Goal: Communication & Community: Answer question/provide support

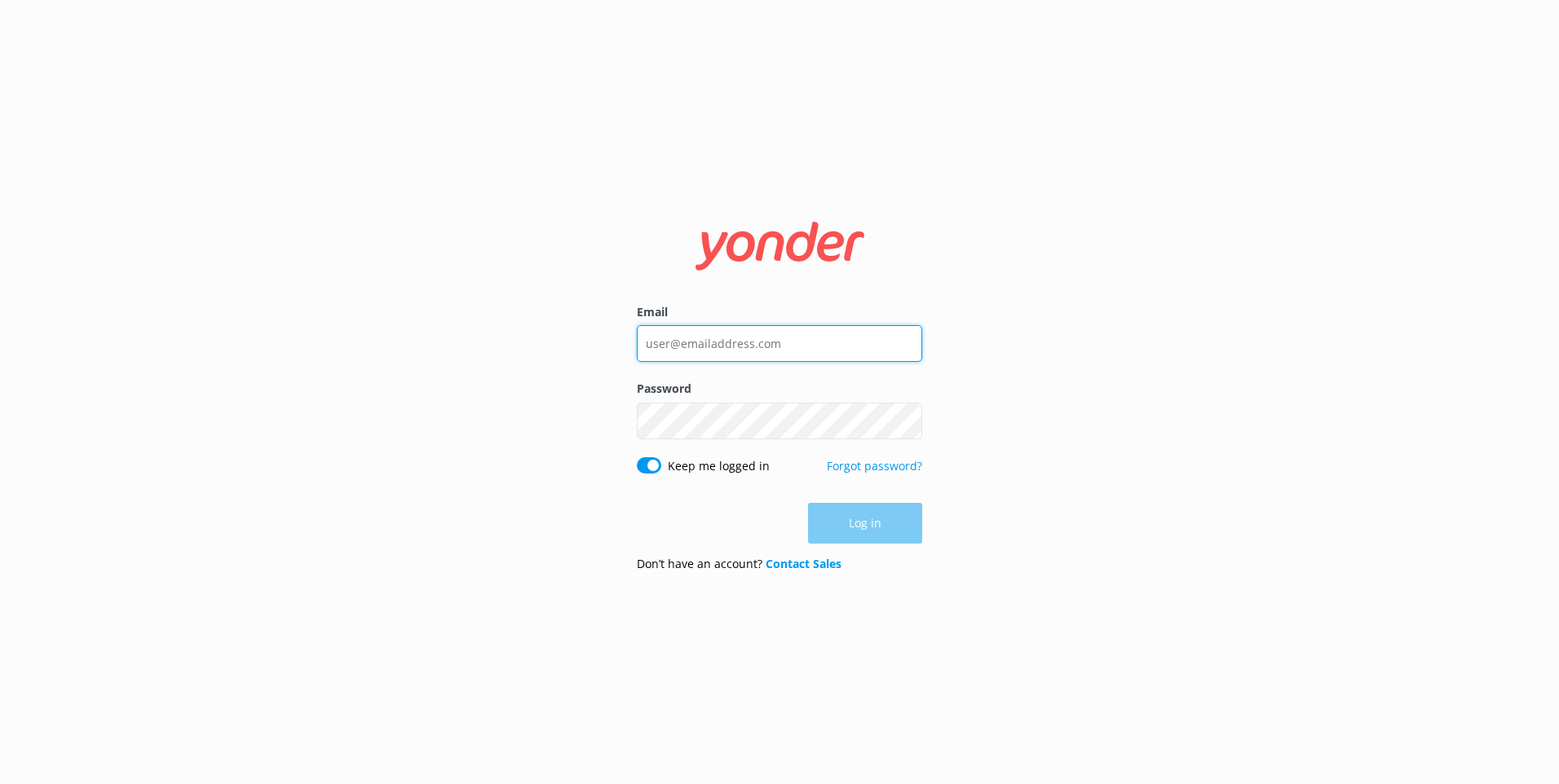
type input "[EMAIL_ADDRESS][DOMAIN_NAME]"
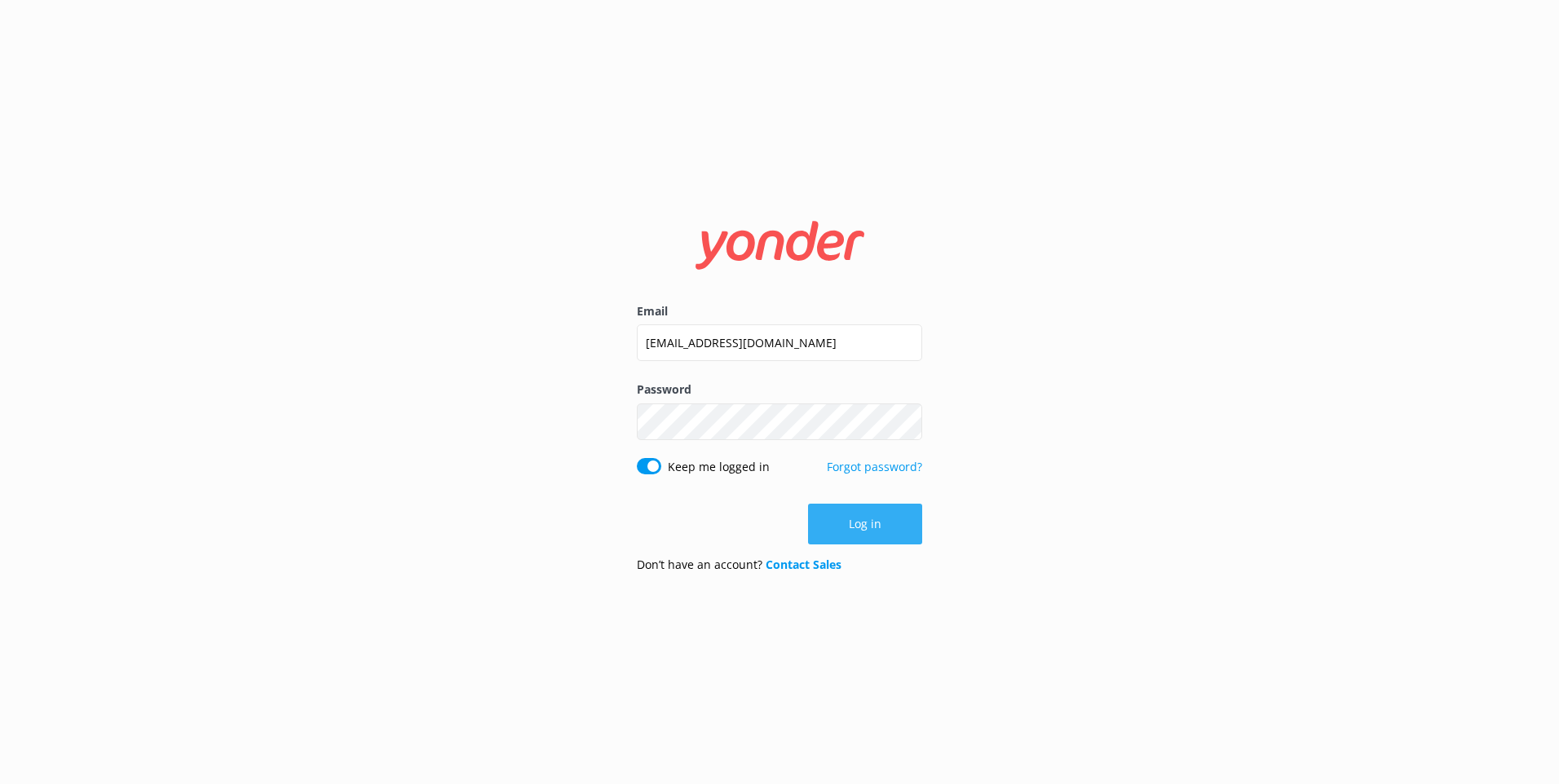
click at [838, 514] on button "Log in" at bounding box center [865, 524] width 114 height 41
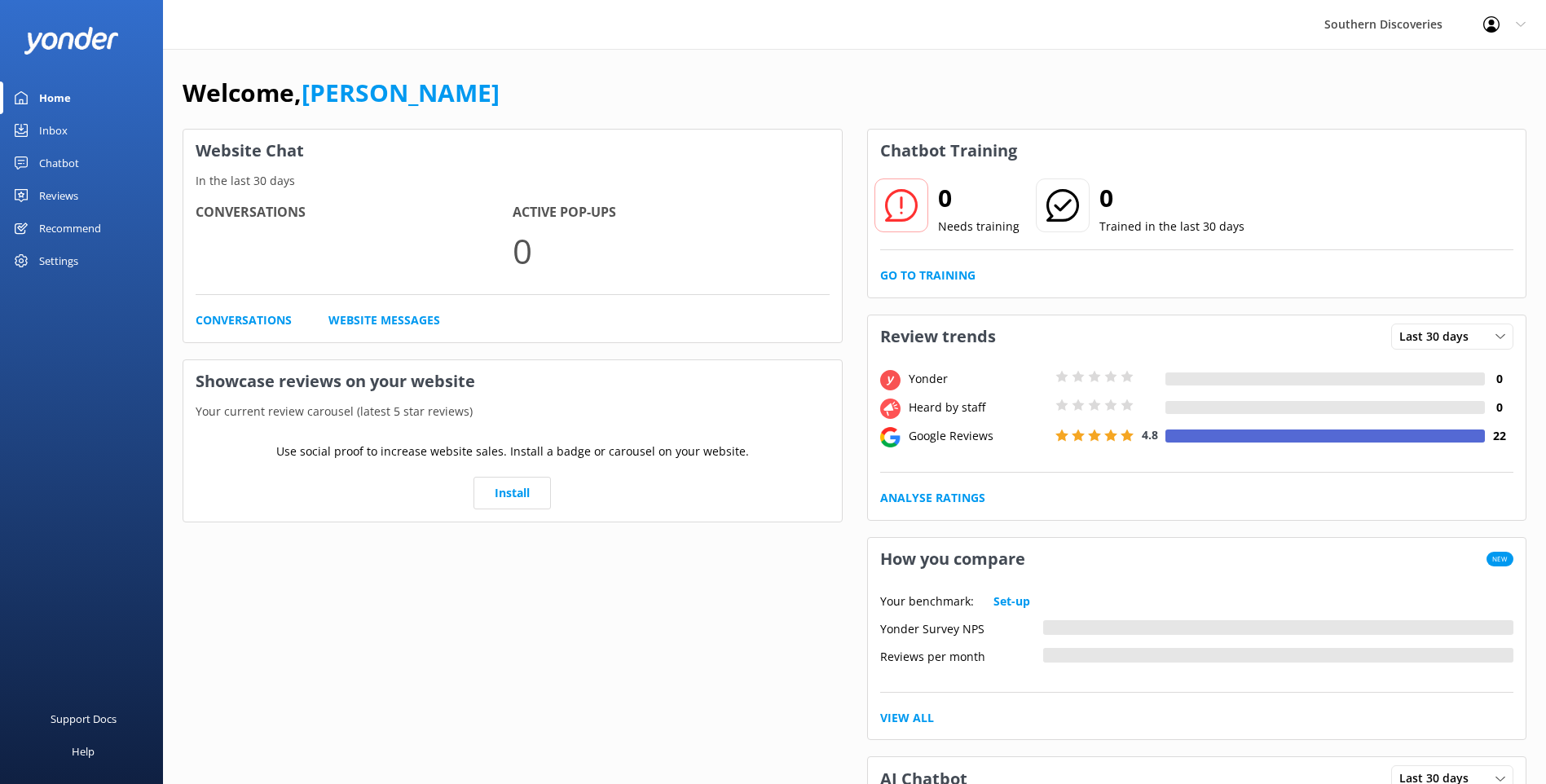
click at [67, 112] on div "Home" at bounding box center [54, 98] width 31 height 32
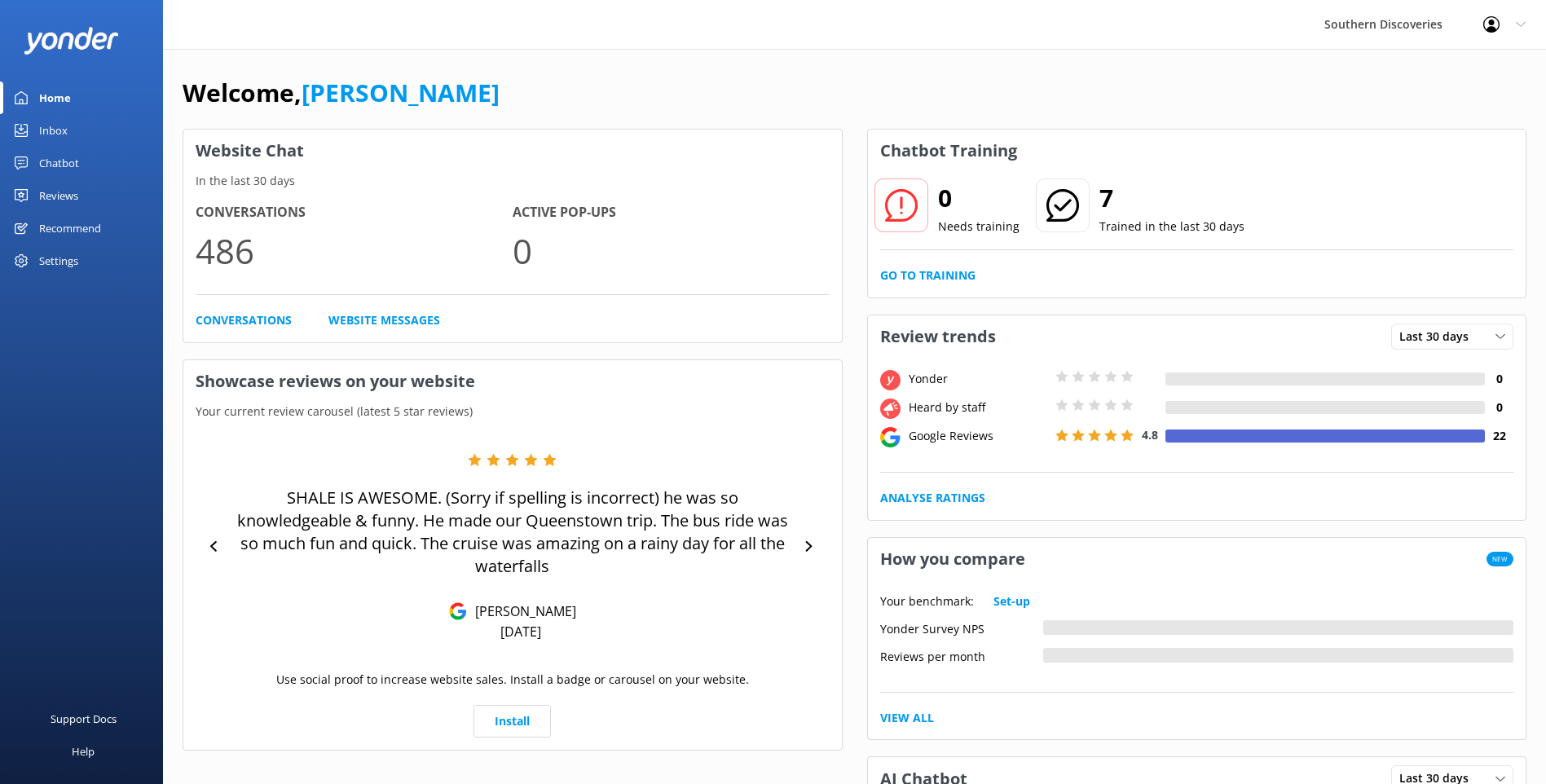
click at [62, 126] on div "Inbox" at bounding box center [54, 130] width 29 height 32
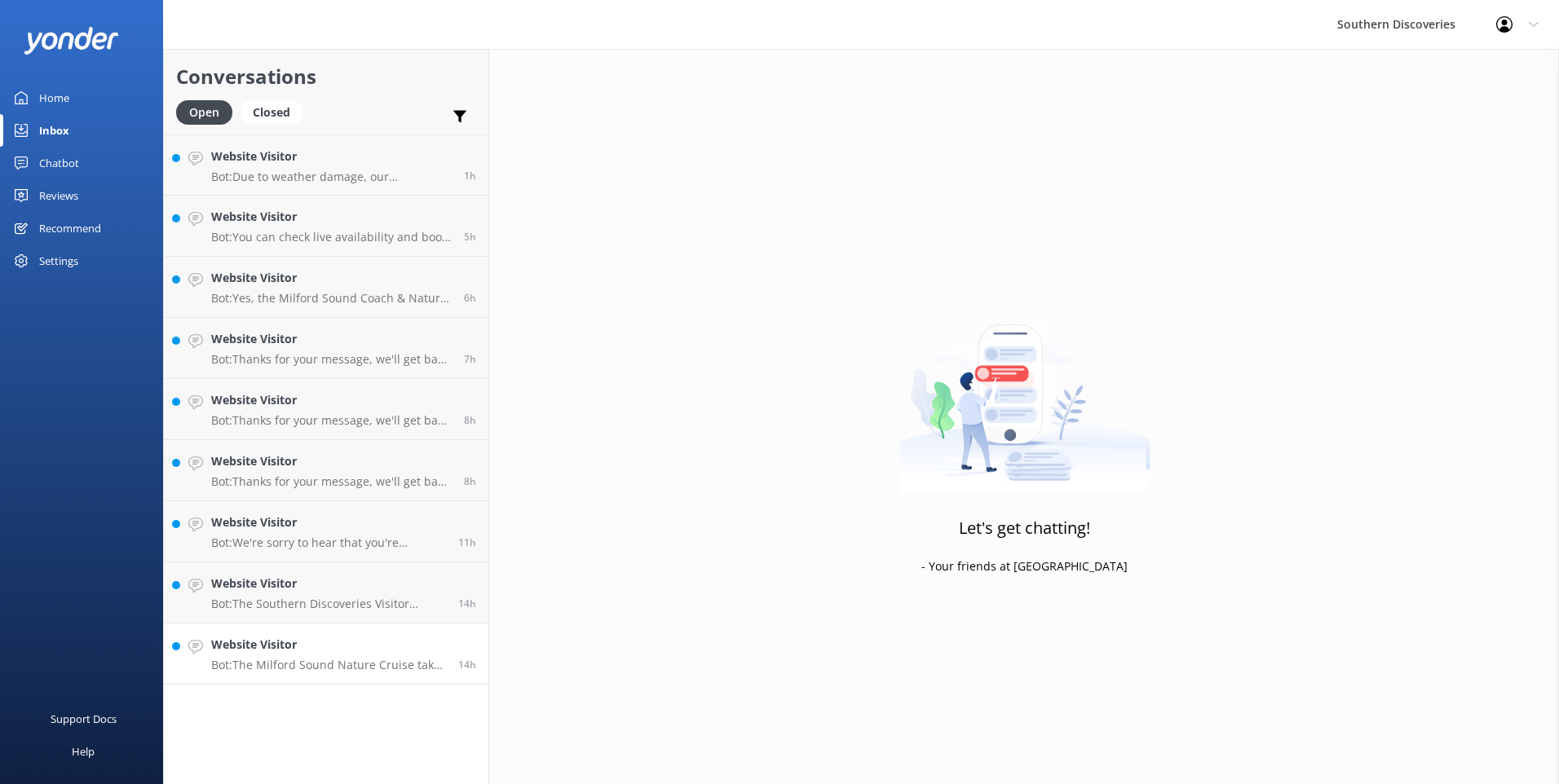
click at [313, 625] on link "Website Visitor Bot: The Milford Sound Nature Cruise takes you incredibly close…" at bounding box center [326, 654] width 324 height 61
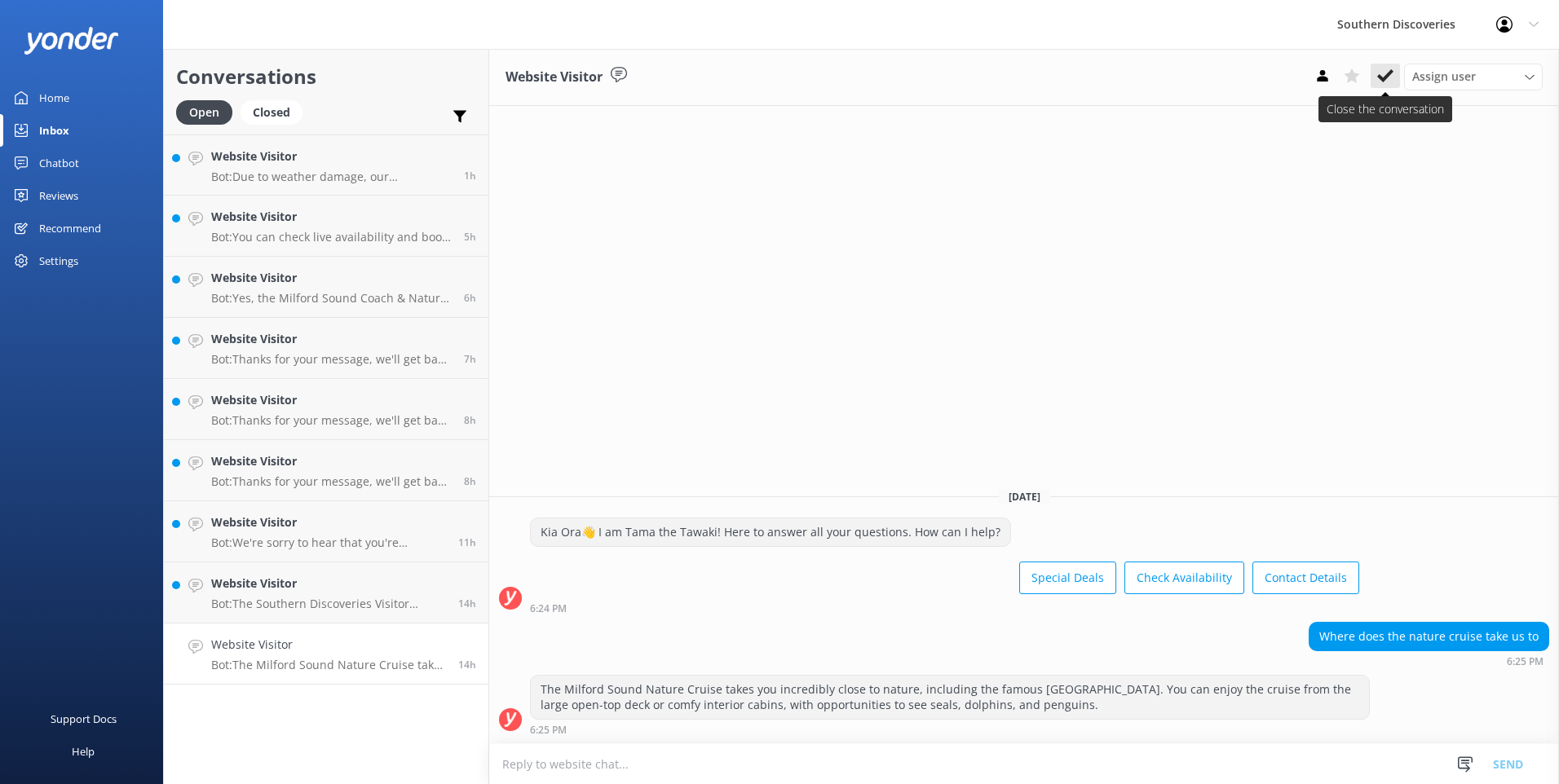
click at [1387, 67] on button at bounding box center [1385, 76] width 30 height 25
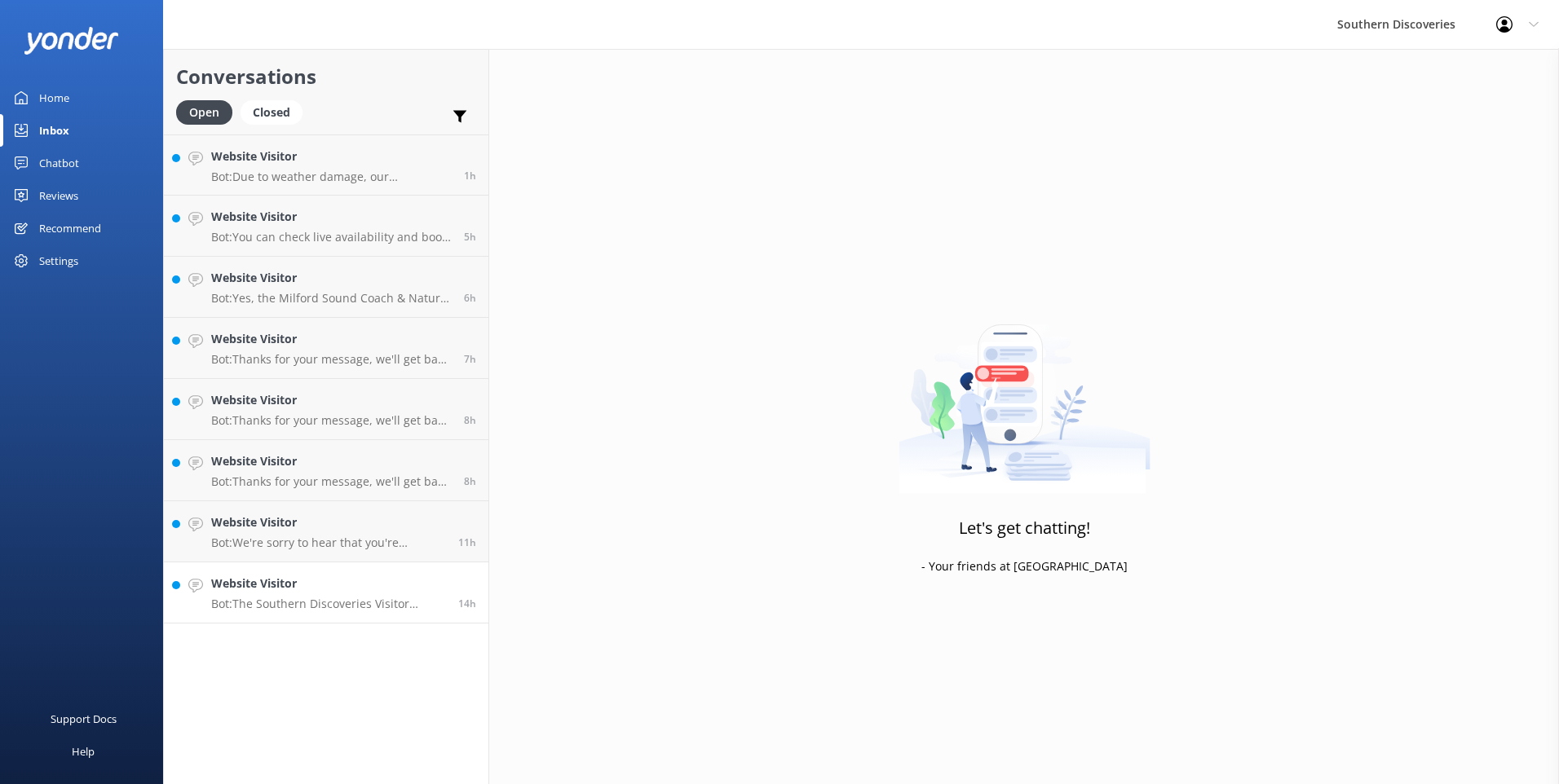
click at [265, 585] on h4 "Website Visitor" at bounding box center [328, 583] width 235 height 18
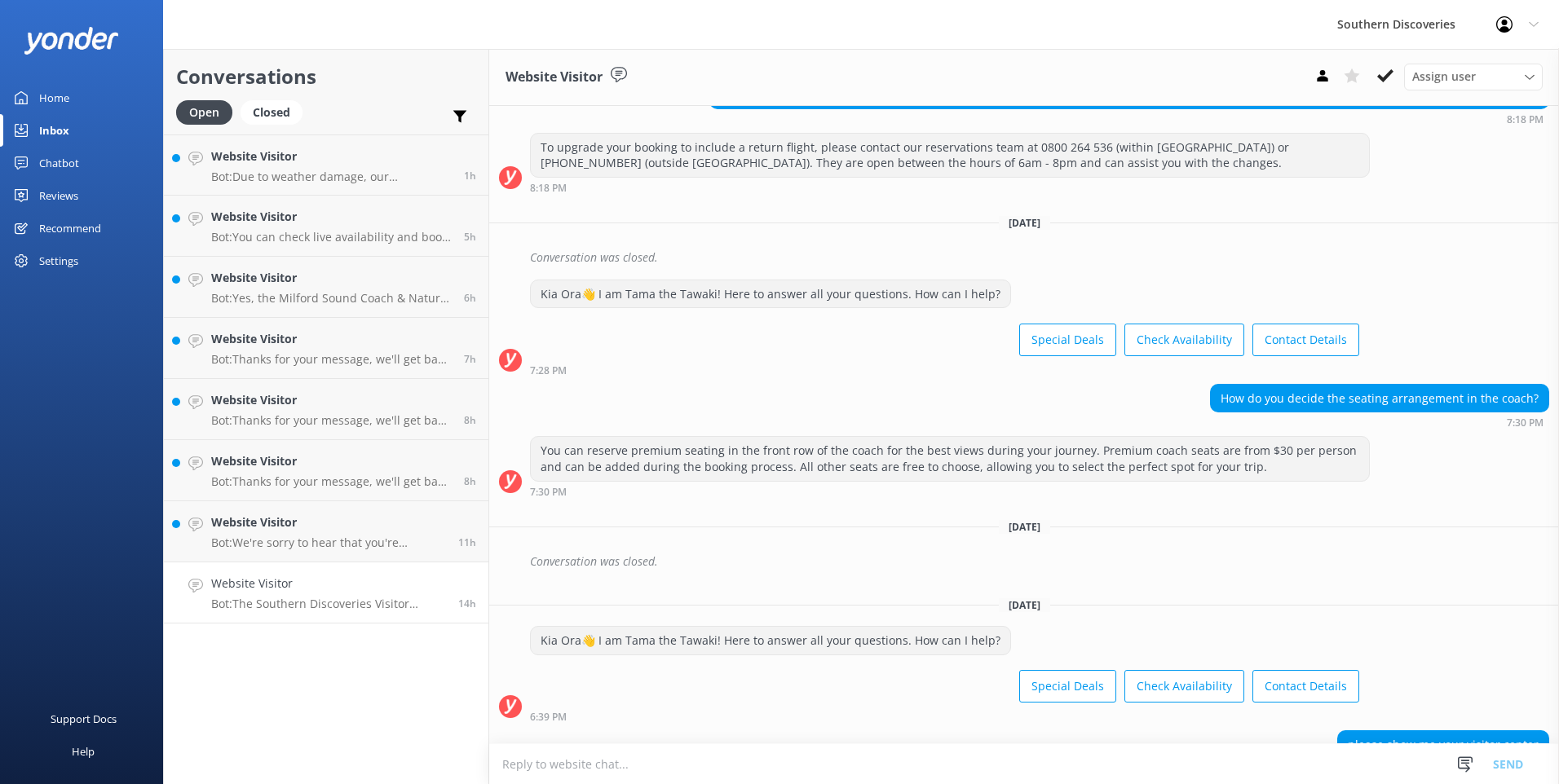
scroll to position [540, 0]
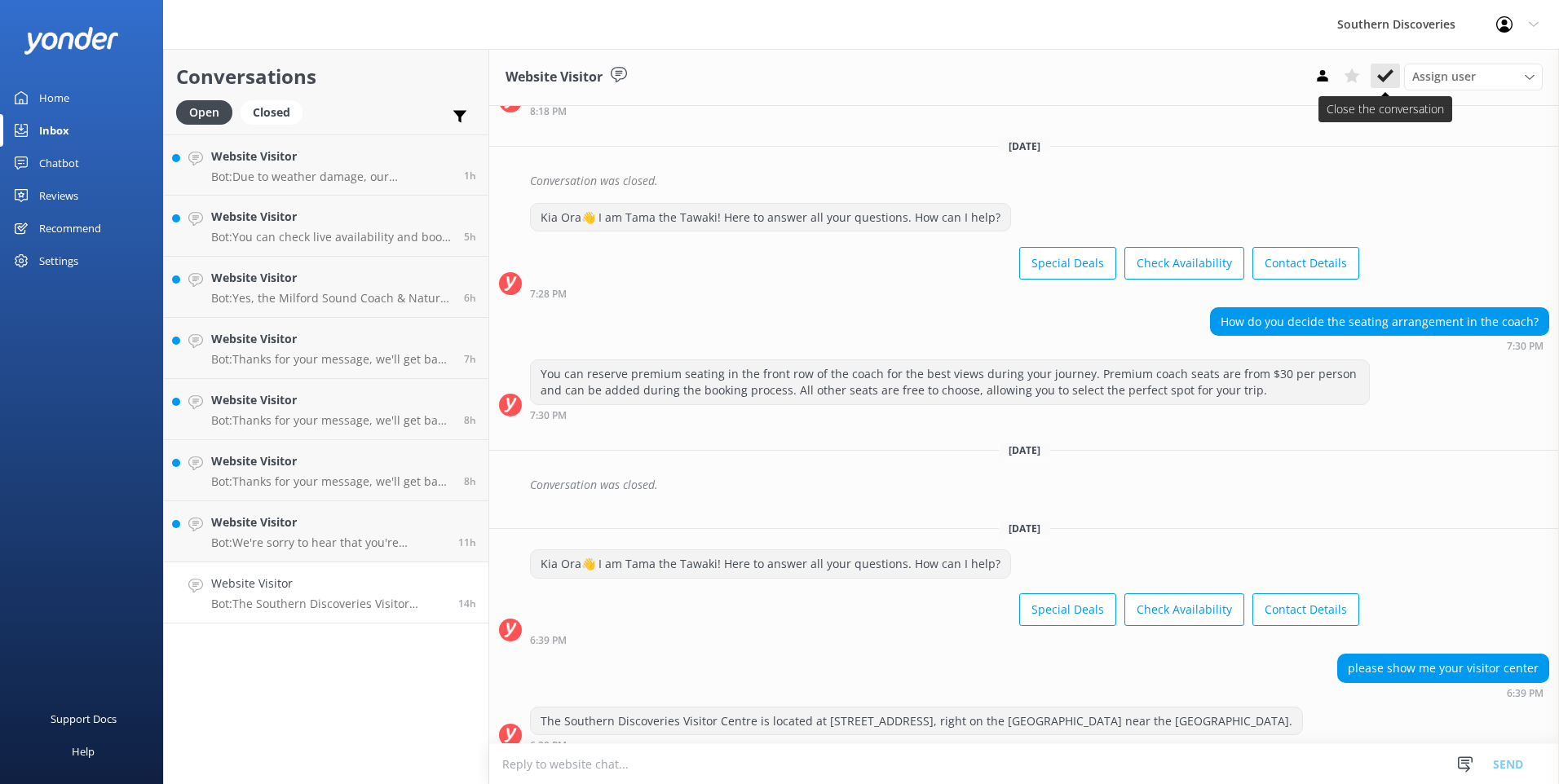
click at [1398, 77] on button at bounding box center [1385, 76] width 30 height 25
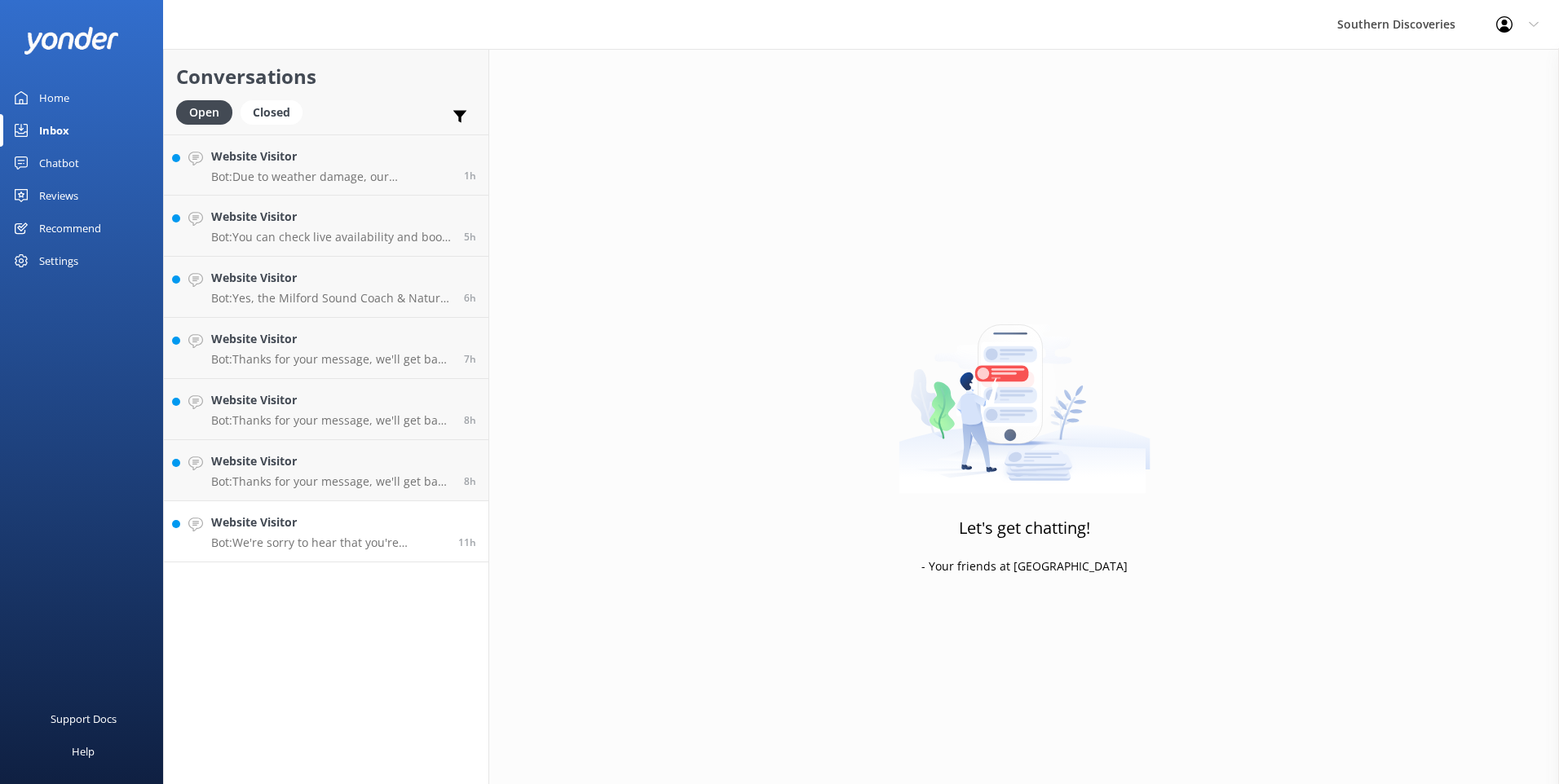
click at [313, 519] on h4 "Website Visitor" at bounding box center [328, 522] width 235 height 18
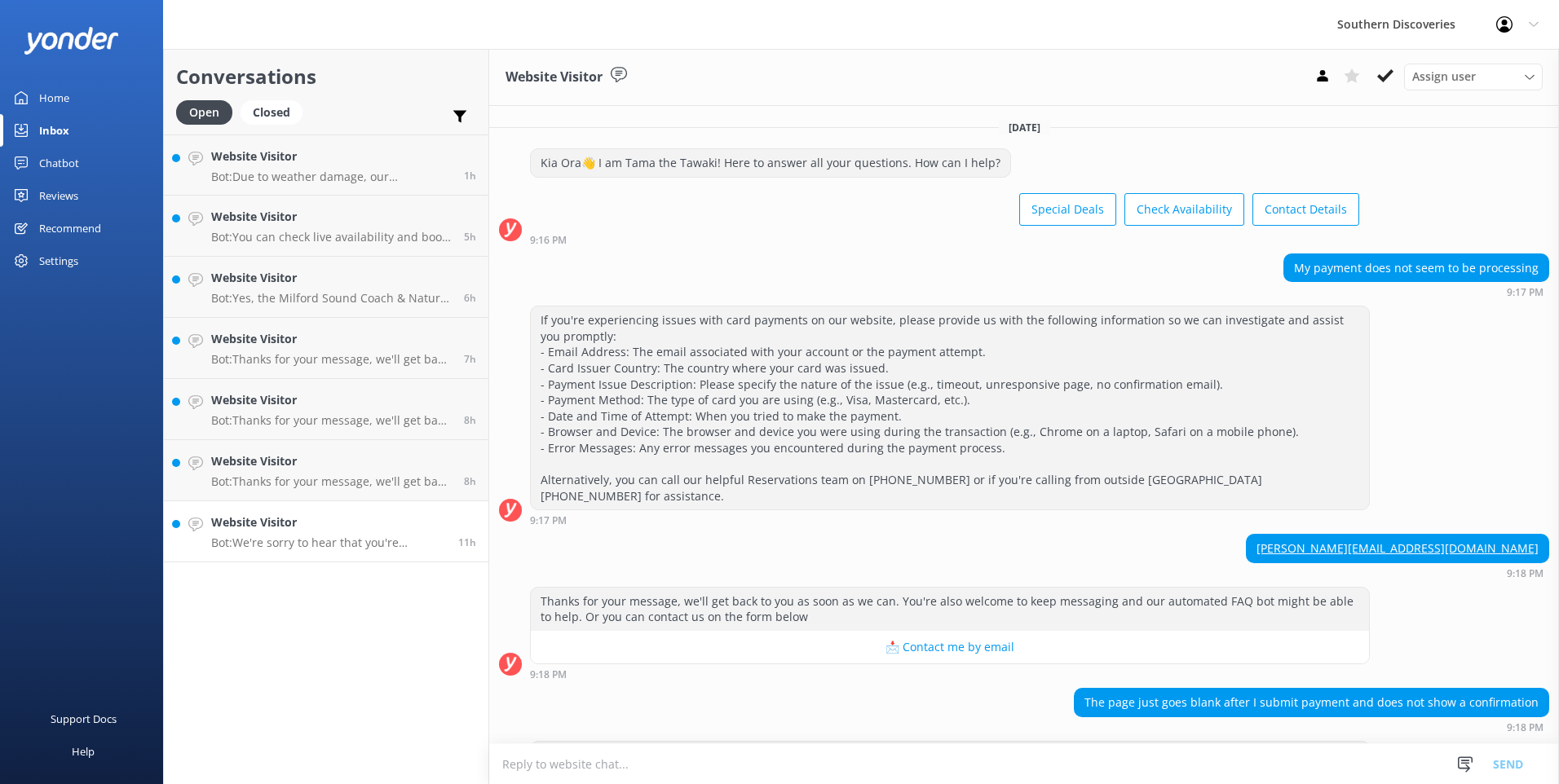
scroll to position [49, 0]
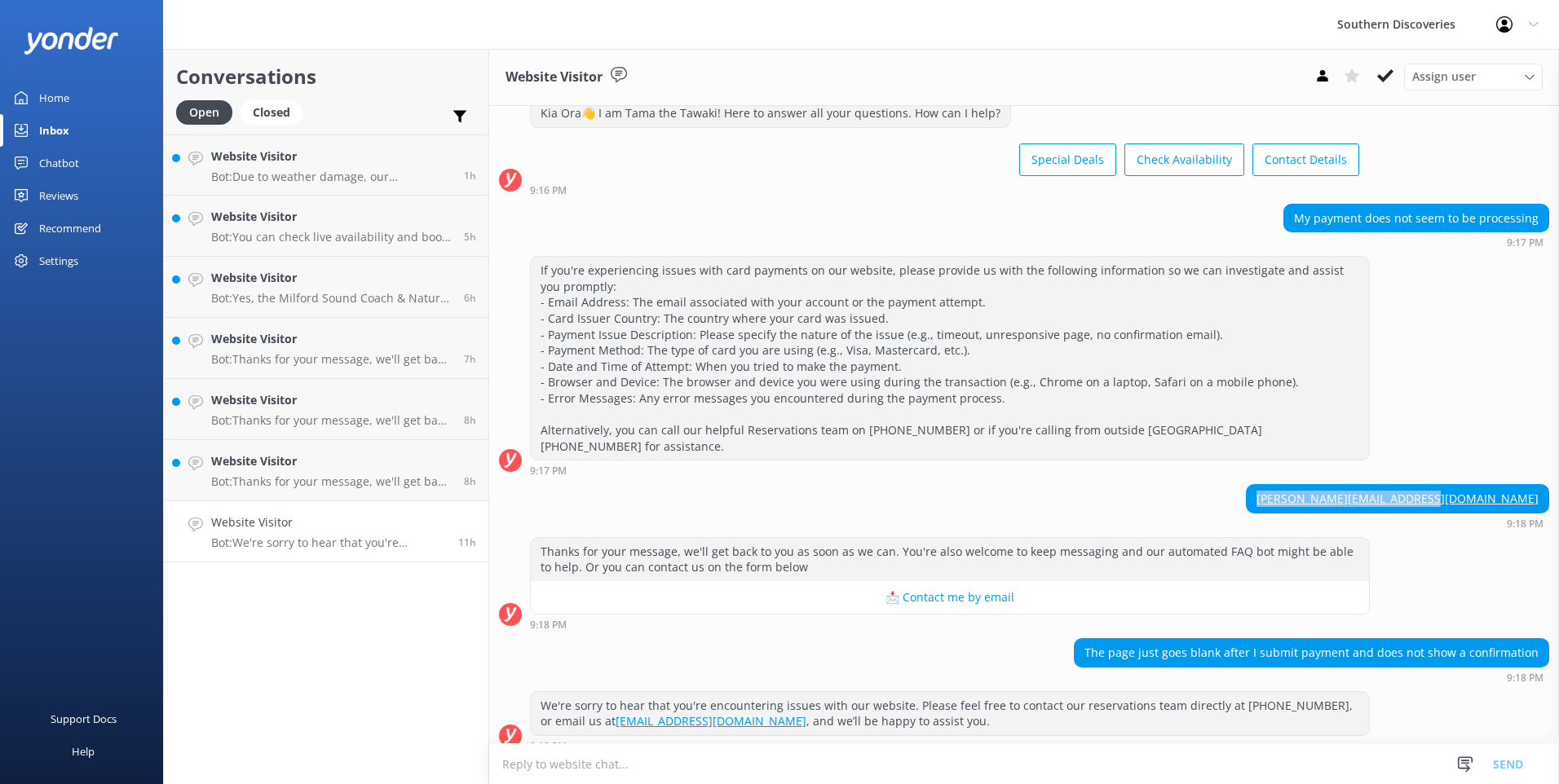
drag, startPoint x: 1533, startPoint y: 475, endPoint x: 1398, endPoint y: 466, distance: 135.3
click at [1398, 466] on div "[DATE] [PERSON_NAME]👋 I am Tama the Tawaki! Here to answer all your questions. …" at bounding box center [1024, 407] width 1070 height 703
copy div "[PERSON_NAME][EMAIL_ADDRESS][DOMAIN_NAME]"
click at [1143, 484] on div "[PERSON_NAME][EMAIL_ADDRESS][DOMAIN_NAME] 9:18 PM" at bounding box center [1024, 506] width 1070 height 45
click at [310, 475] on p "Bot: Thanks for your message, we'll get back to you as soon as we can. You're a…" at bounding box center [331, 481] width 241 height 14
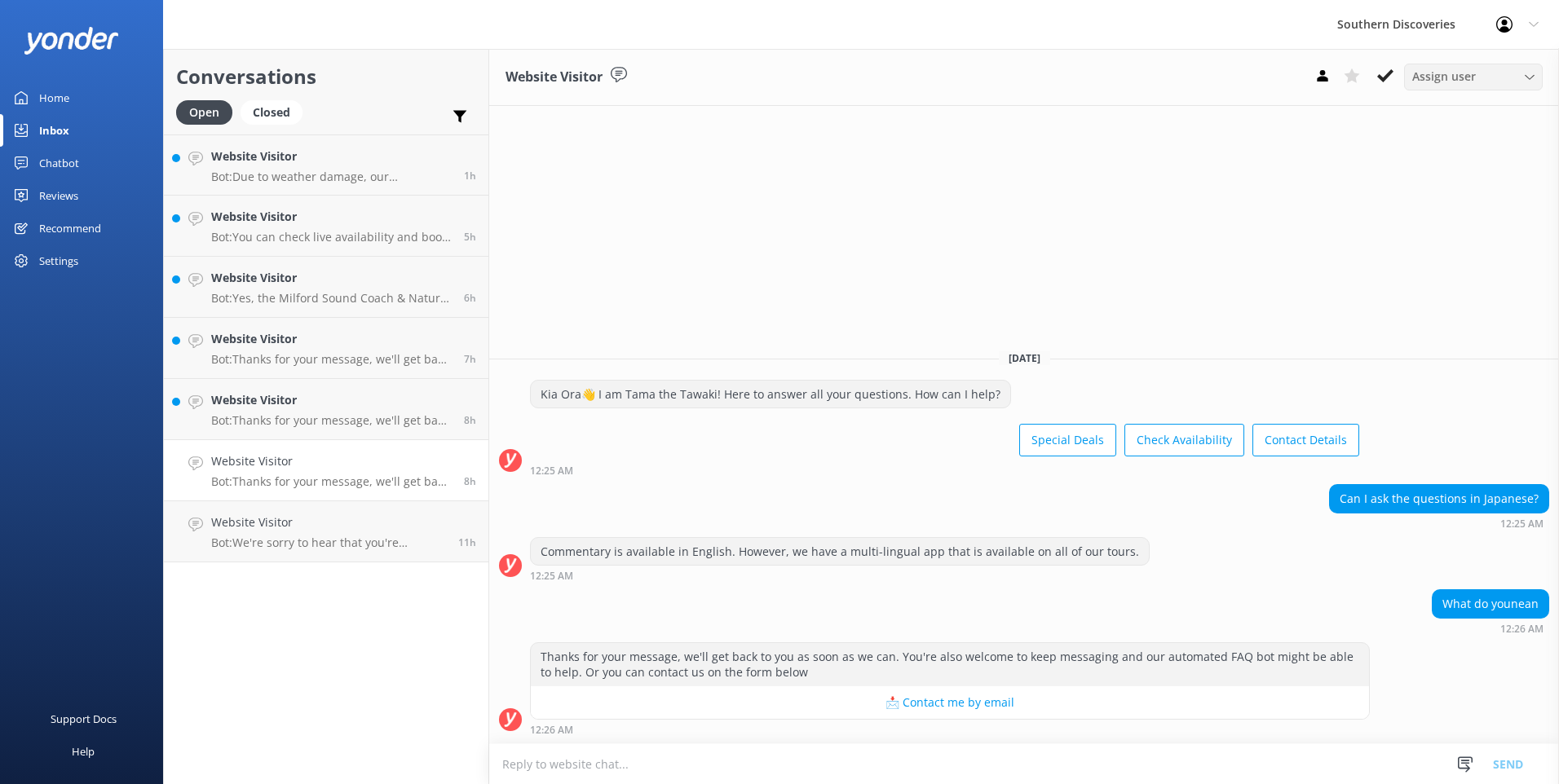
click at [1443, 77] on span "Assign user" at bounding box center [1443, 77] width 64 height 18
click at [1495, 137] on link "[PERSON_NAME]" at bounding box center [1476, 144] width 145 height 32
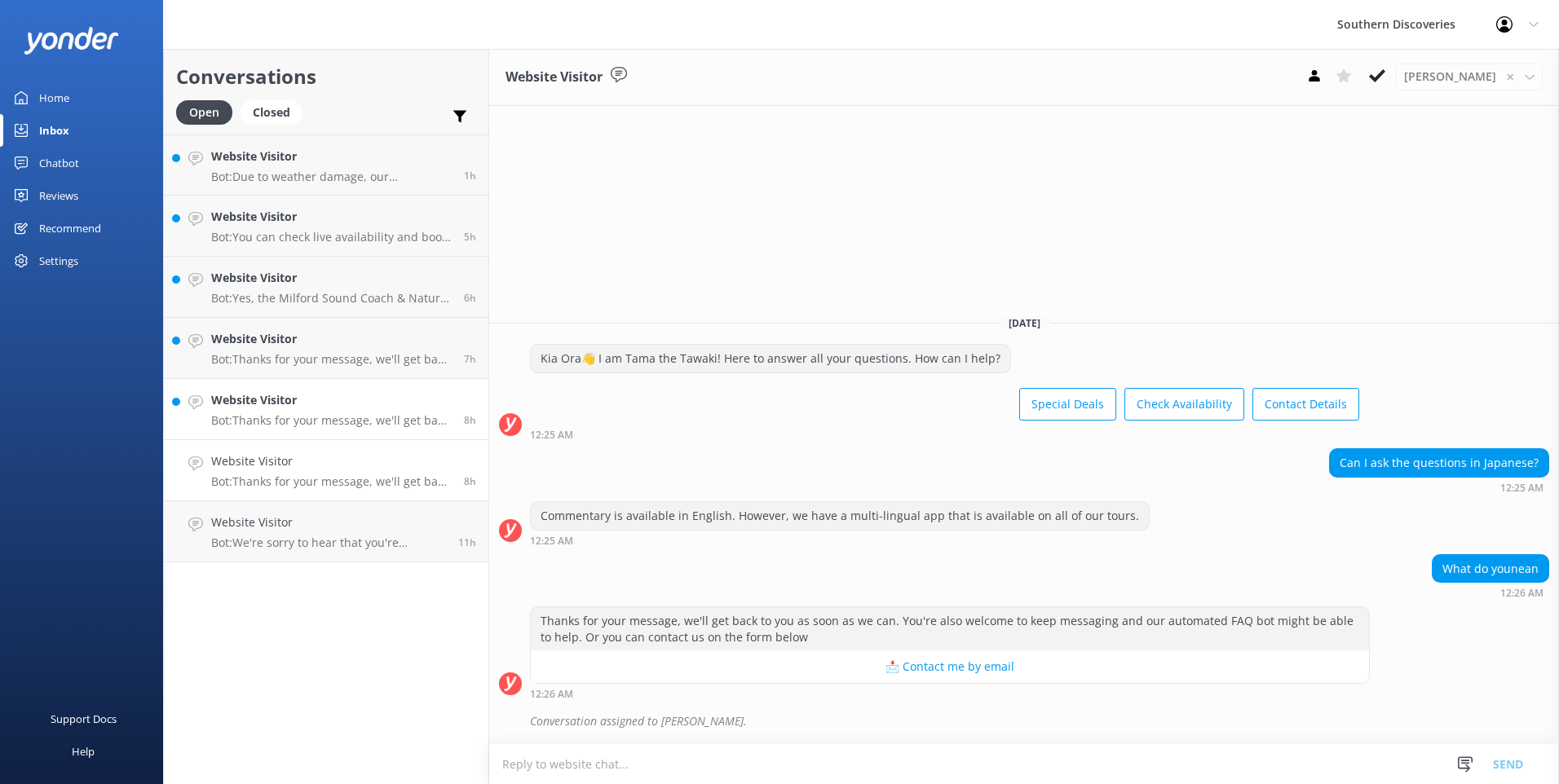
click at [302, 402] on h4 "Website Visitor" at bounding box center [331, 400] width 241 height 18
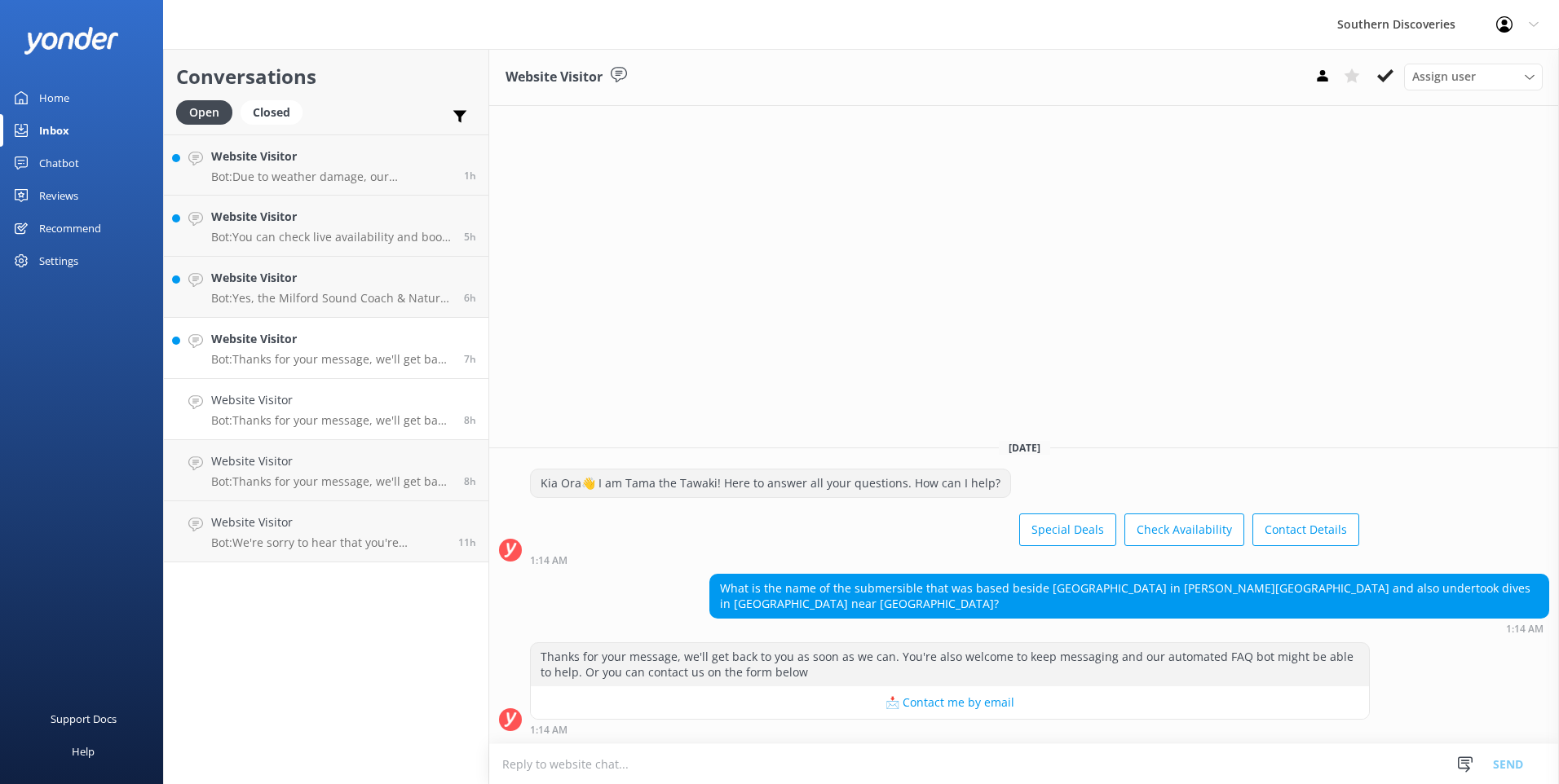
click at [304, 334] on h4 "Website Visitor" at bounding box center [331, 338] width 241 height 18
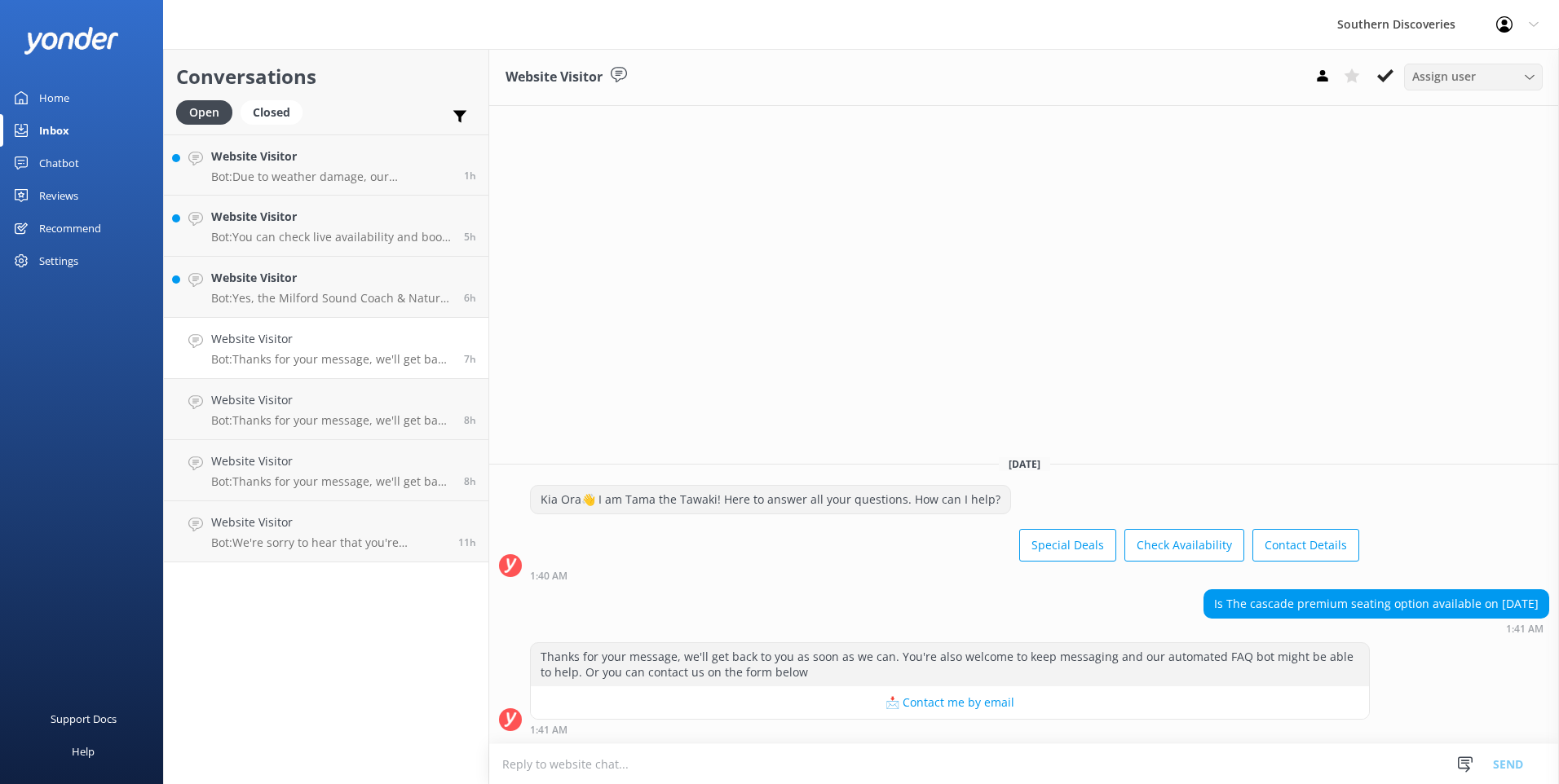
click at [1427, 82] on span "Assign user" at bounding box center [1443, 77] width 64 height 18
click at [1437, 145] on div "[PERSON_NAME]" at bounding box center [1451, 143] width 77 height 16
click at [299, 284] on h4 "Website Visitor" at bounding box center [331, 277] width 241 height 18
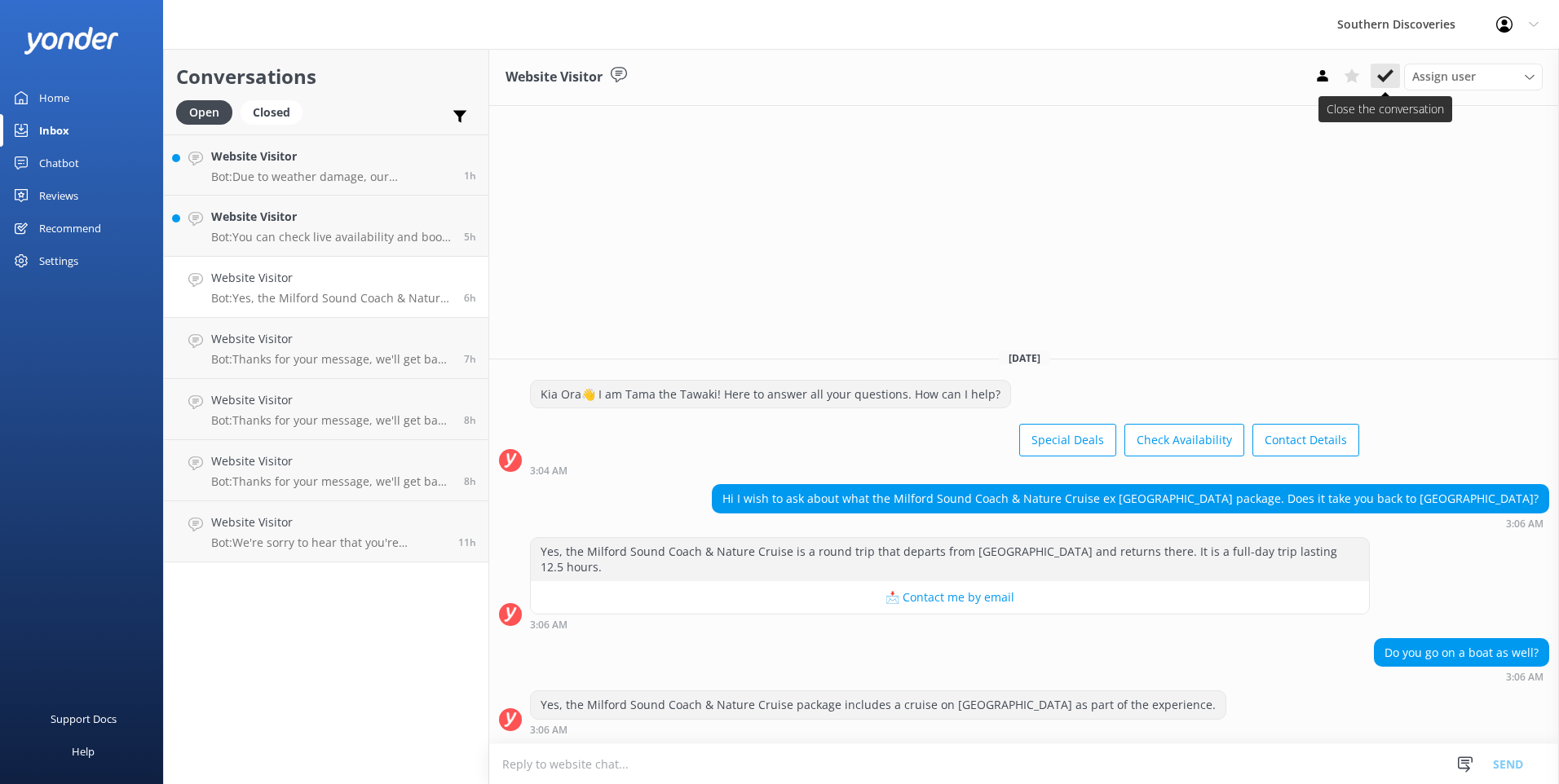
click at [1386, 76] on use at bounding box center [1385, 75] width 16 height 13
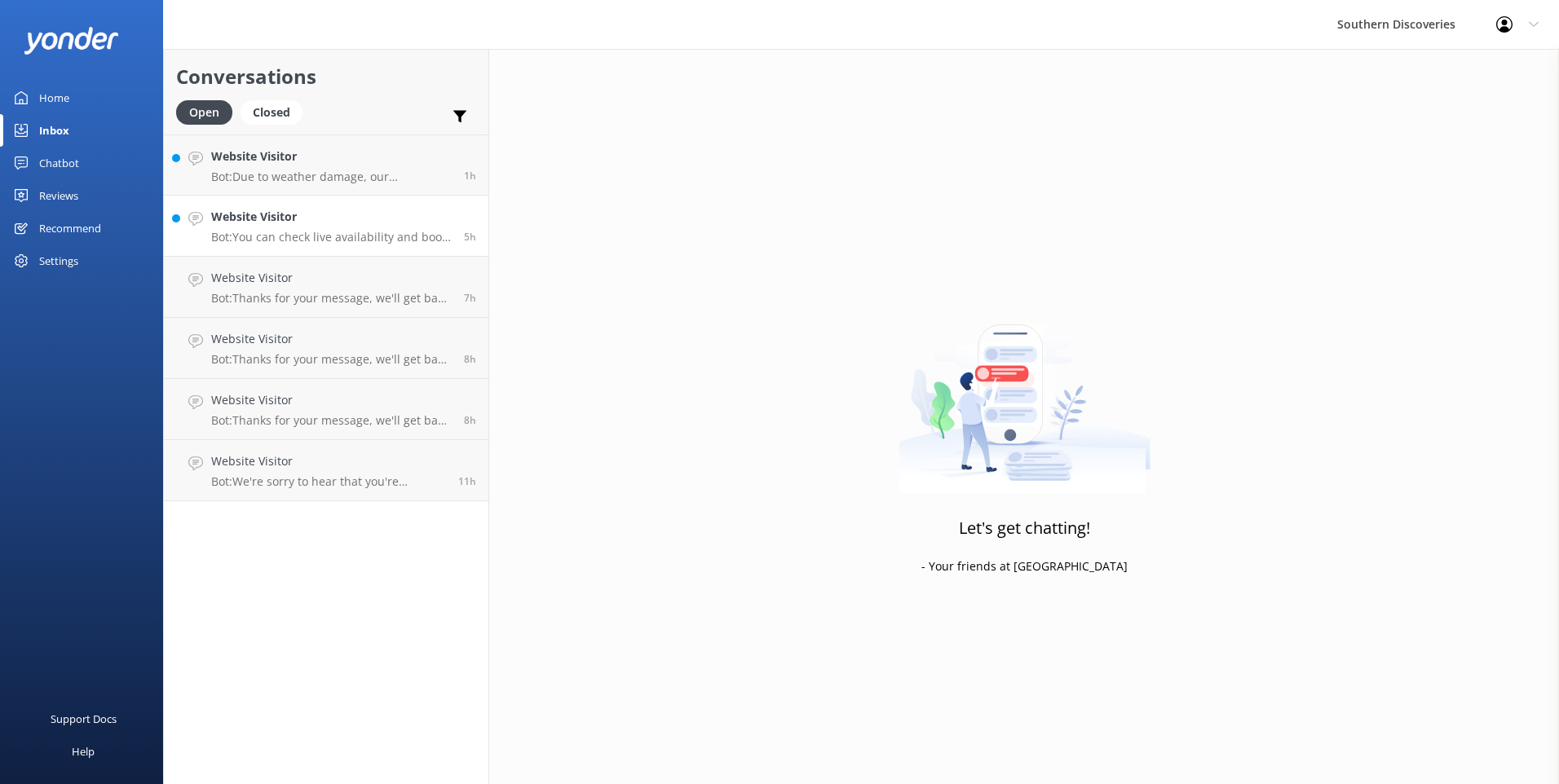
click at [322, 223] on h4 "Website Visitor" at bounding box center [331, 216] width 241 height 18
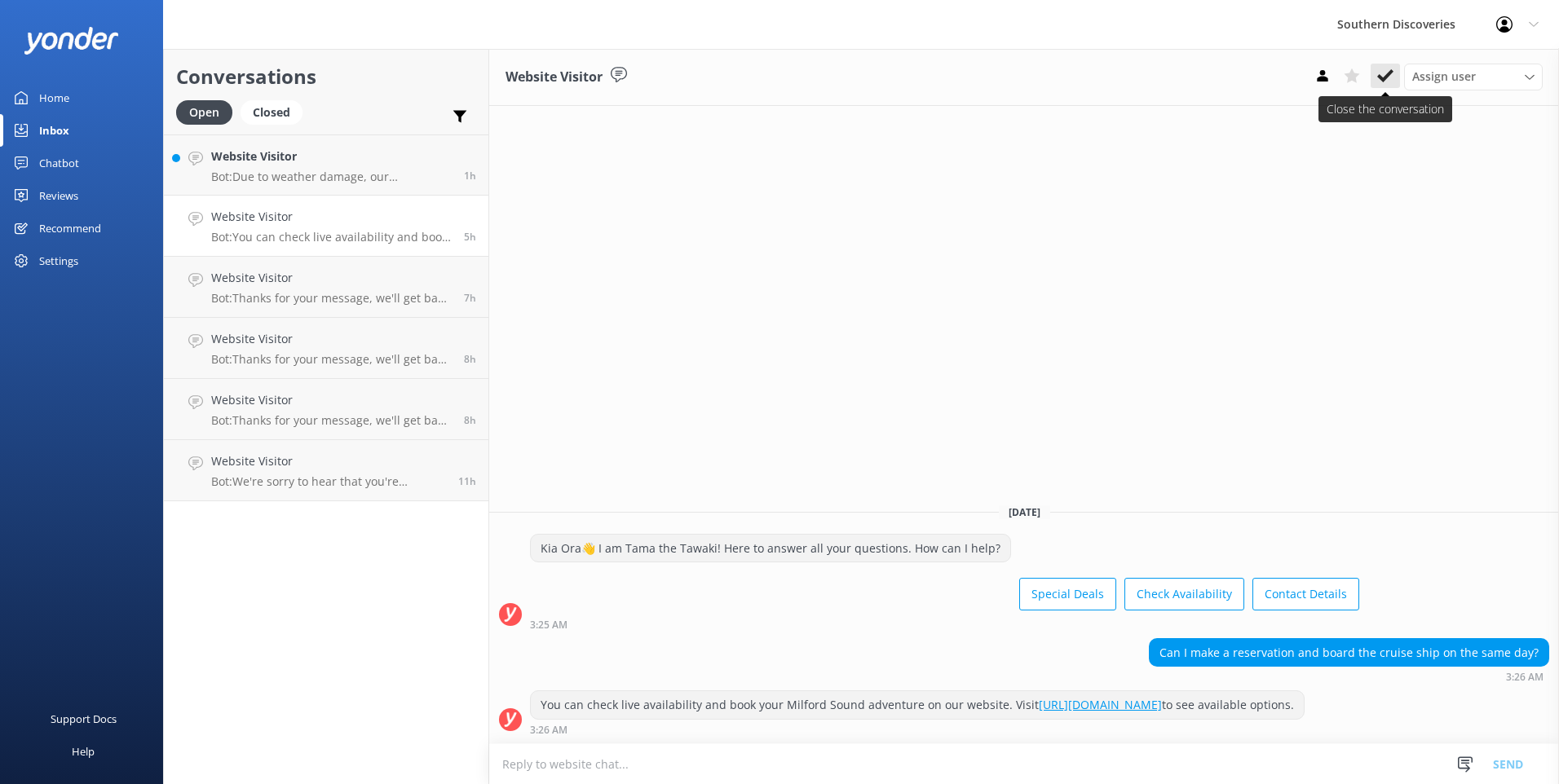
click at [1386, 83] on icon at bounding box center [1385, 76] width 16 height 16
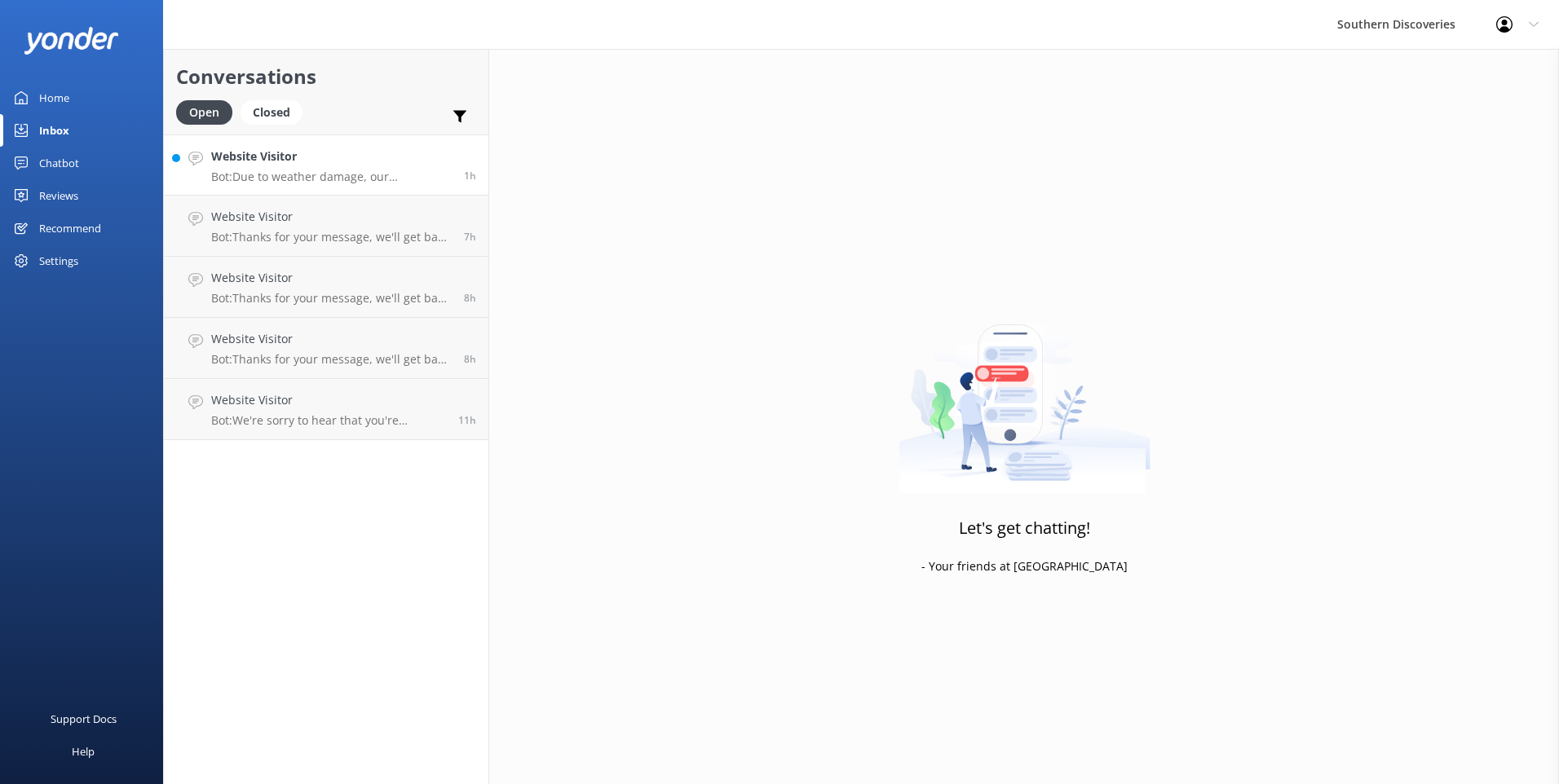
click at [242, 171] on p "Bot: Due to weather damage, our Underwater Observatory and Kayak Shed are tempo…" at bounding box center [331, 176] width 241 height 14
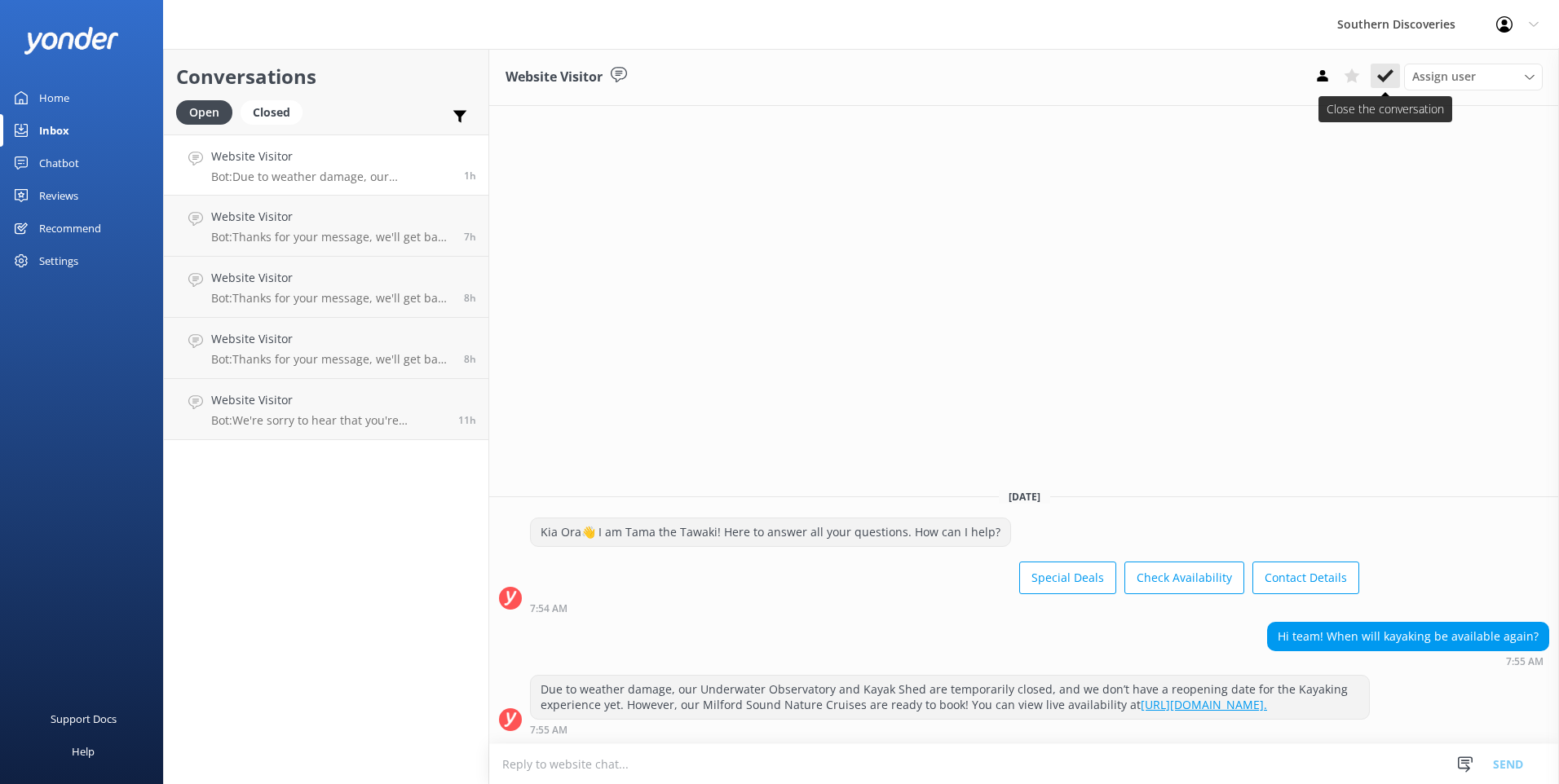
click at [1375, 74] on button at bounding box center [1385, 76] width 30 height 25
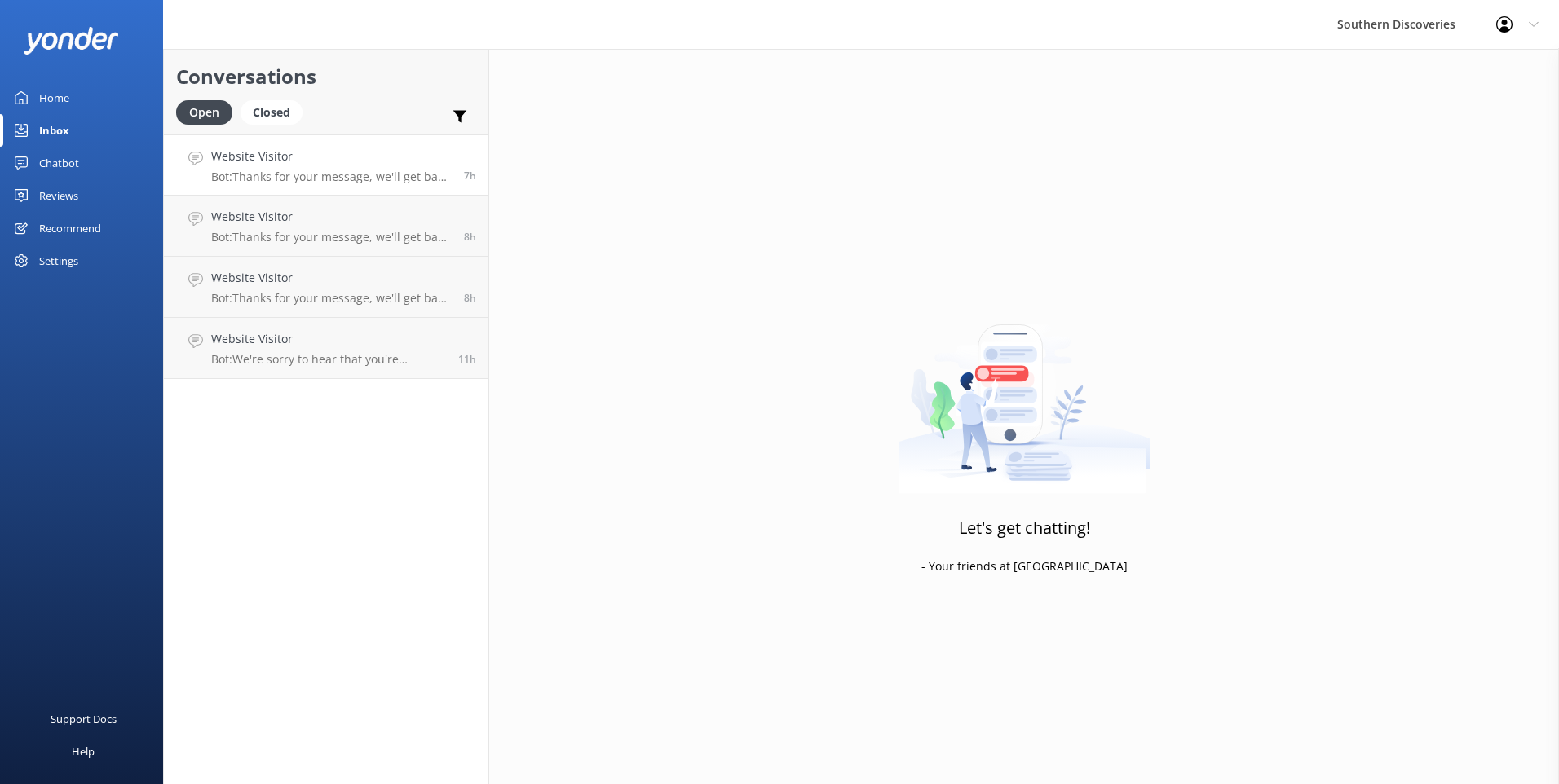
click at [334, 178] on p "Bot: Thanks for your message, we'll get back to you as soon as we can. You're a…" at bounding box center [331, 176] width 241 height 14
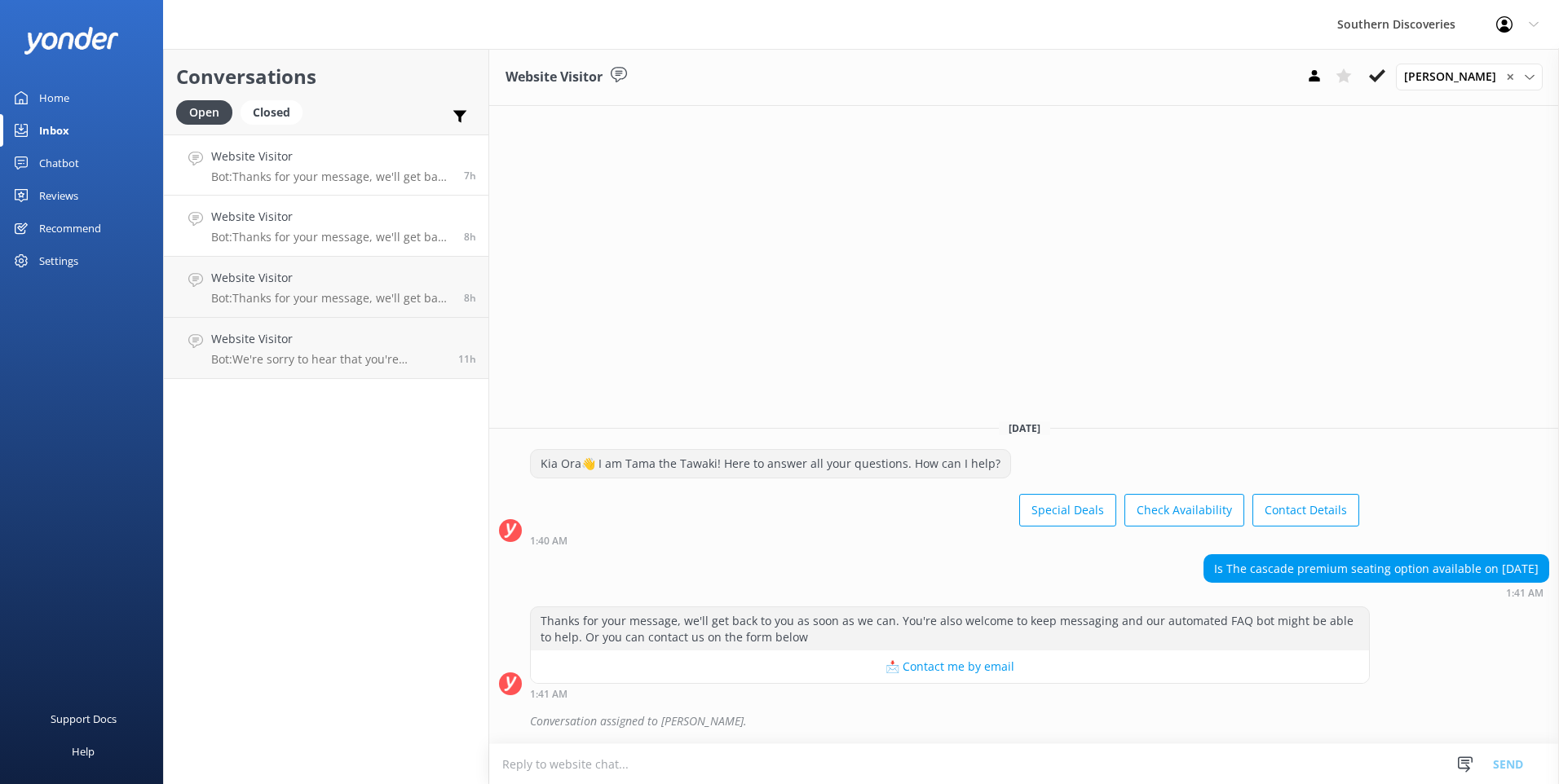
click at [339, 218] on h4 "Website Visitor" at bounding box center [331, 216] width 241 height 18
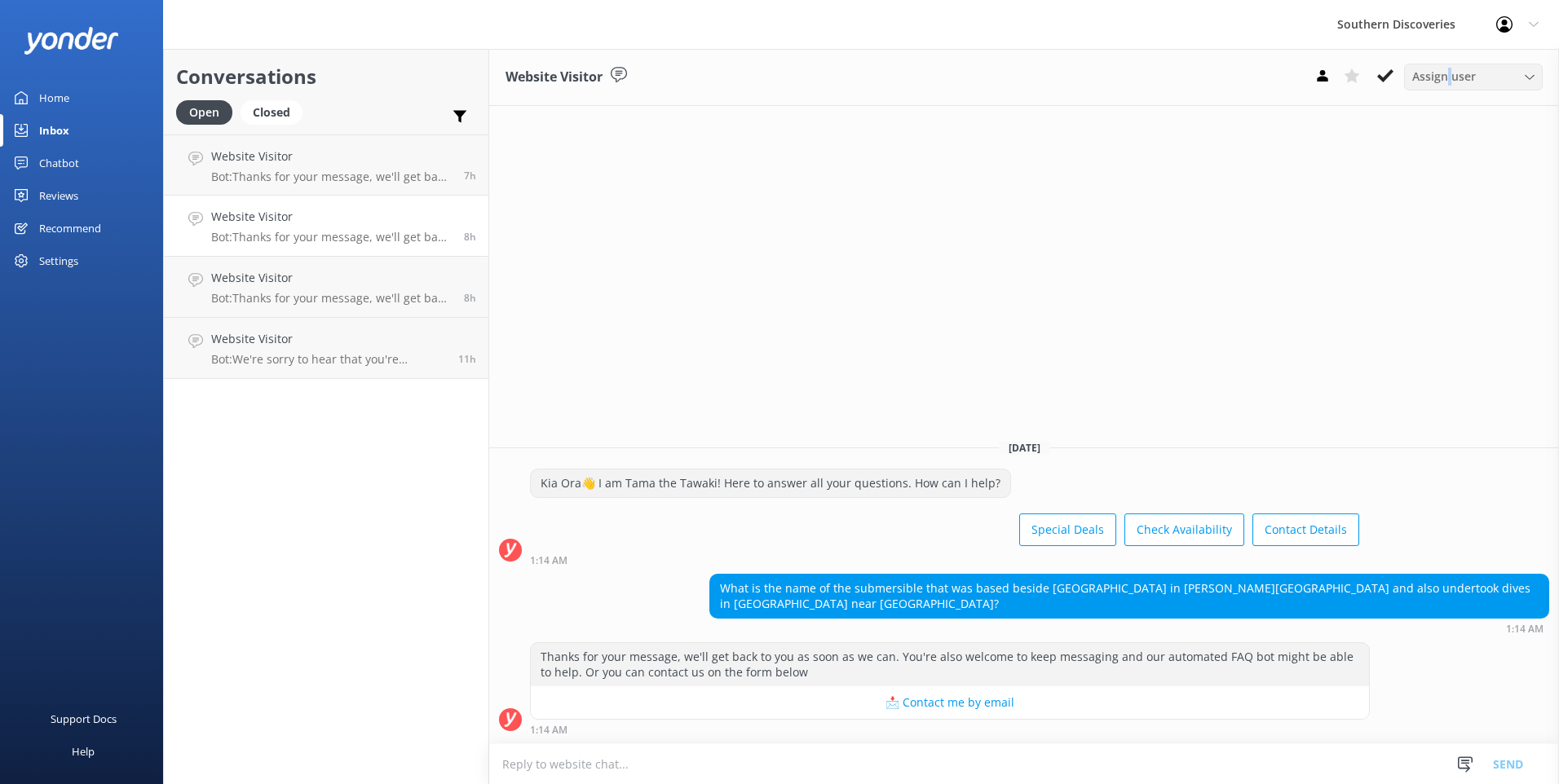
click at [1449, 77] on span "Assign user" at bounding box center [1443, 77] width 64 height 18
click at [1448, 147] on div "[PERSON_NAME]" at bounding box center [1451, 143] width 77 height 16
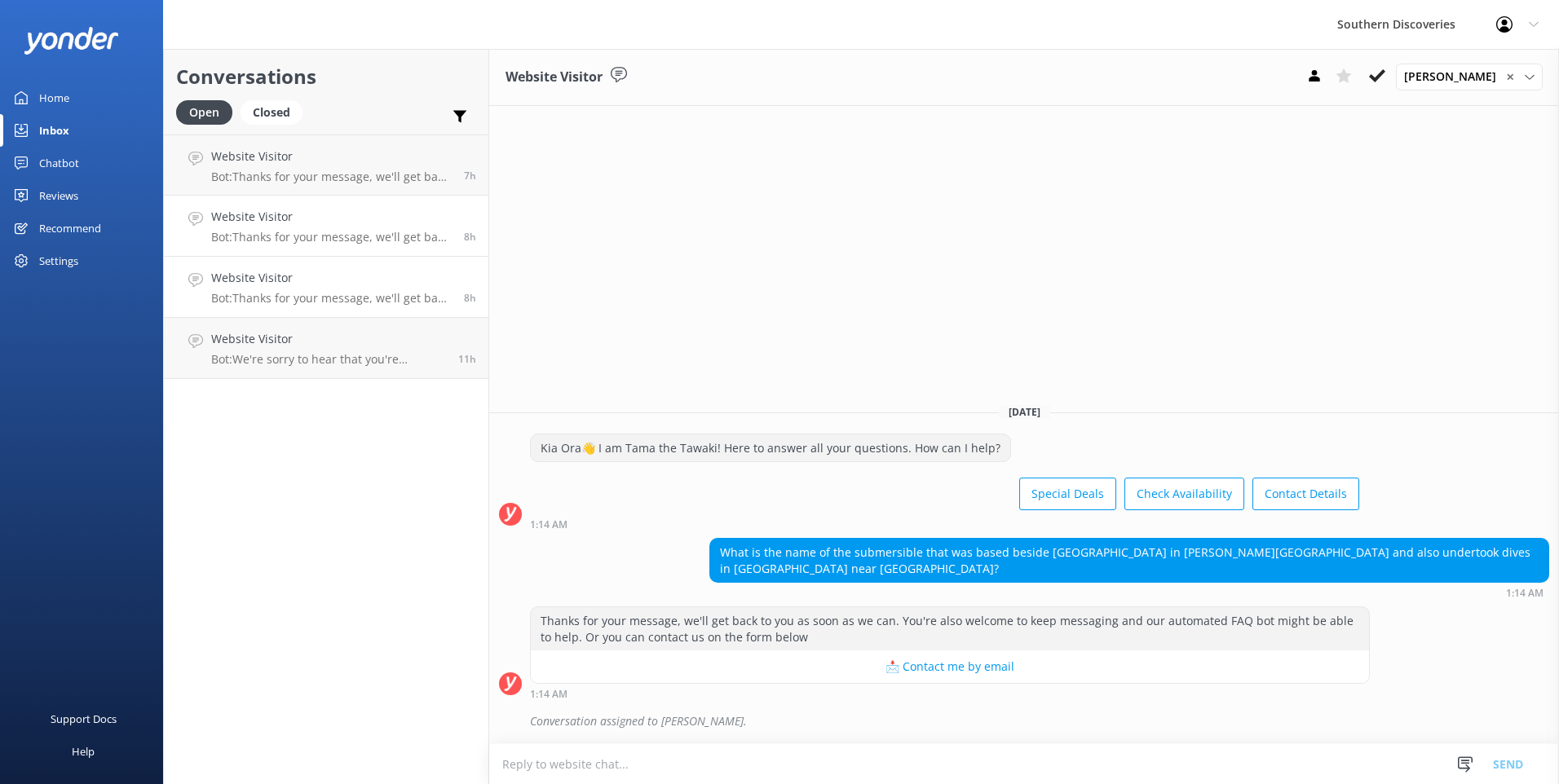
click at [304, 292] on p "Bot: Thanks for your message, we'll get back to you as soon as we can. You're a…" at bounding box center [331, 298] width 241 height 14
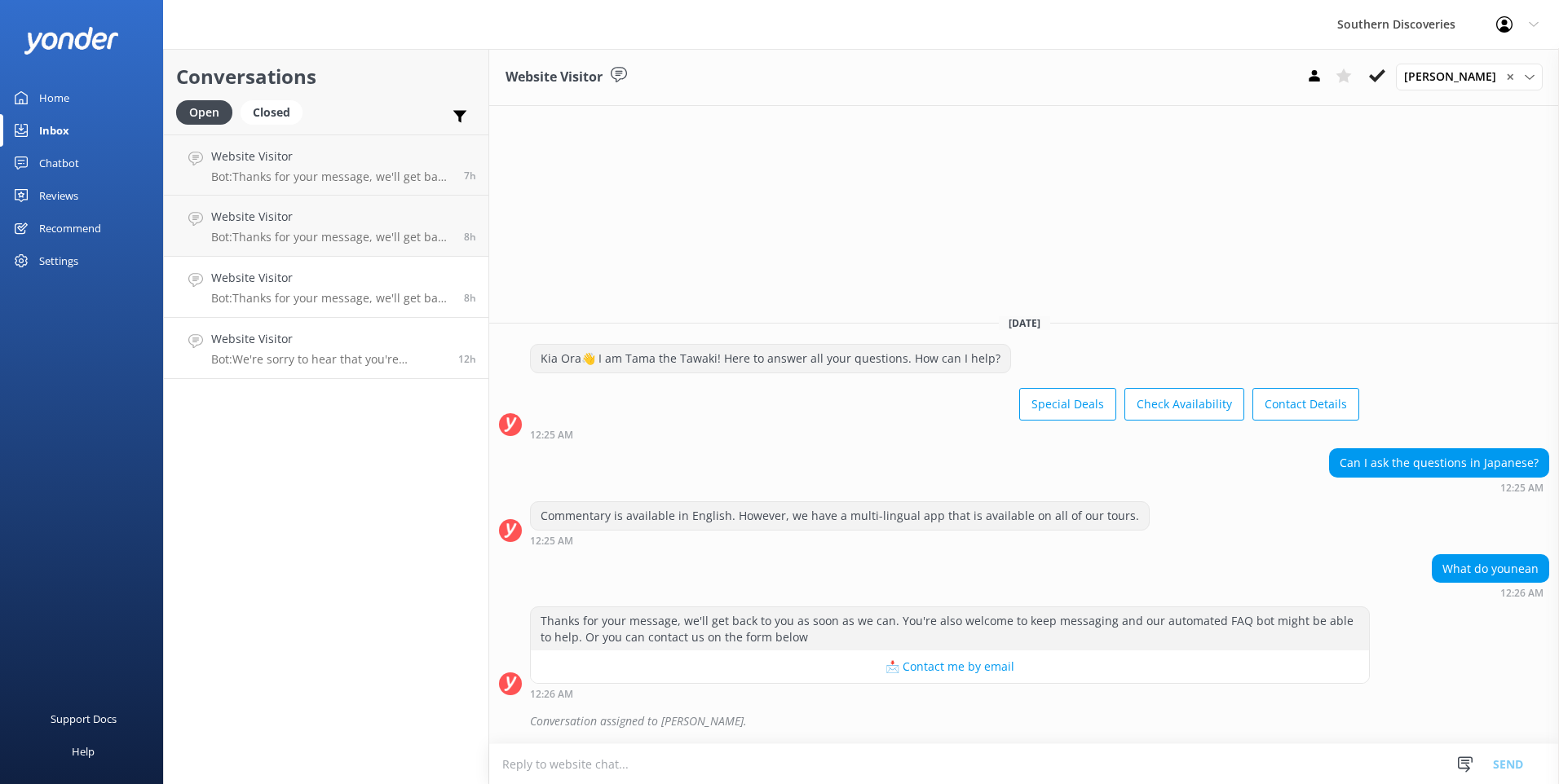
click at [316, 372] on link "Website Visitor Bot: We're sorry to hear that you're encountering issues with o…" at bounding box center [326, 349] width 324 height 61
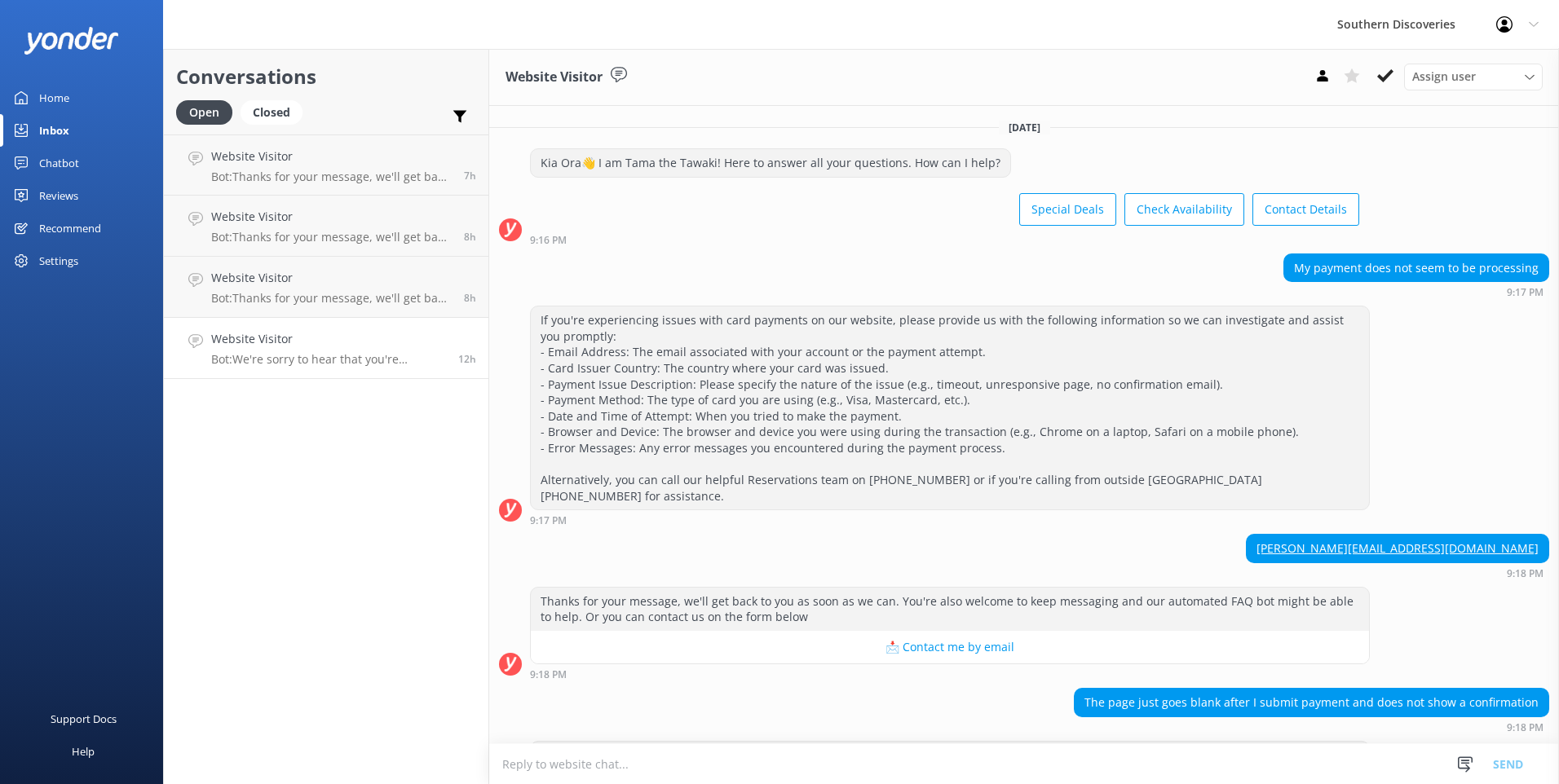
scroll to position [49, 0]
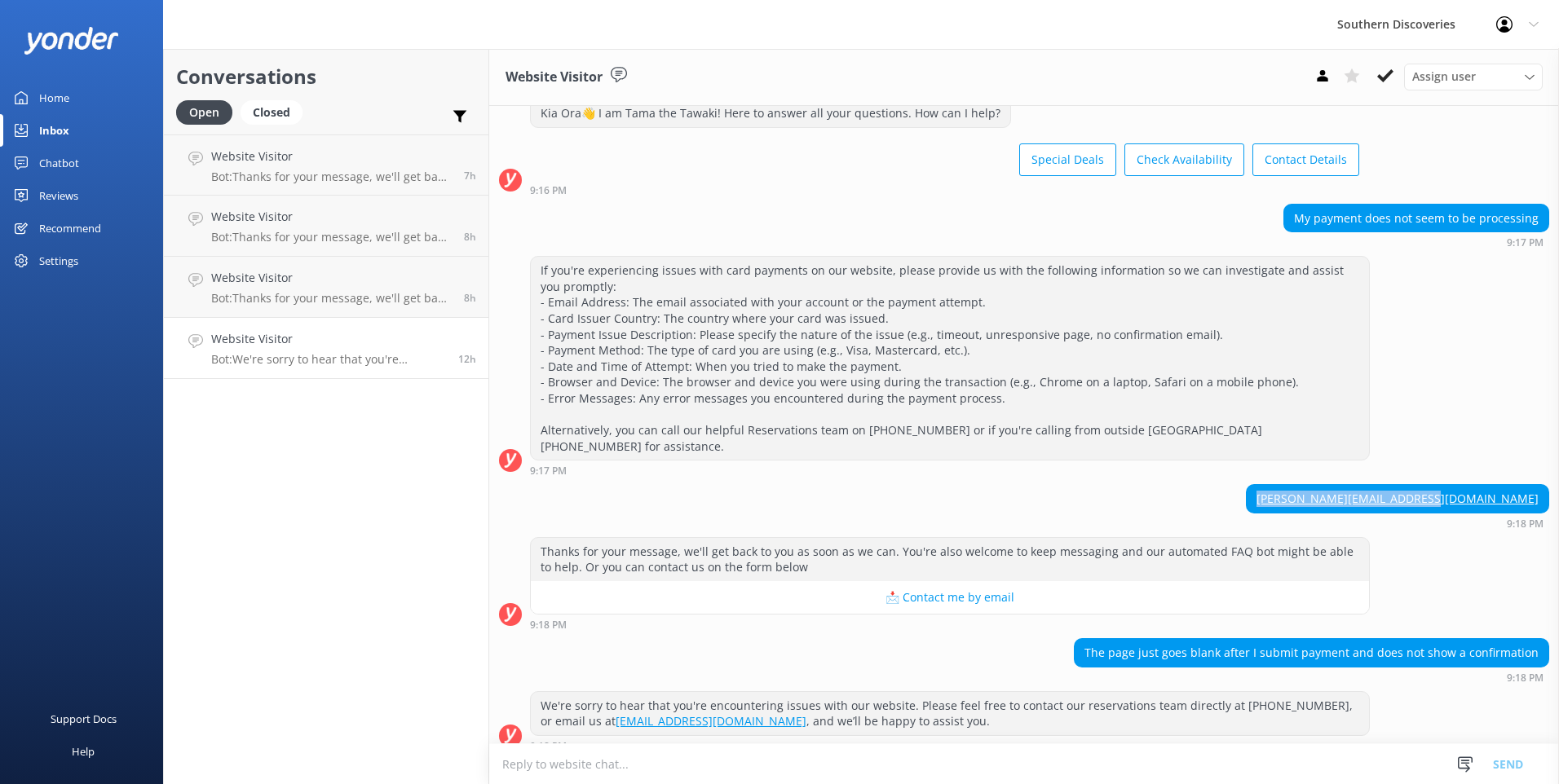
drag, startPoint x: 1533, startPoint y: 484, endPoint x: 1348, endPoint y: 477, distance: 185.1
click at [1348, 485] on div "[PERSON_NAME][EMAIL_ADDRESS][DOMAIN_NAME]" at bounding box center [1397, 498] width 302 height 28
copy link "[PERSON_NAME][EMAIL_ADDRESS][DOMAIN_NAME]"
